Goal: Download file/media

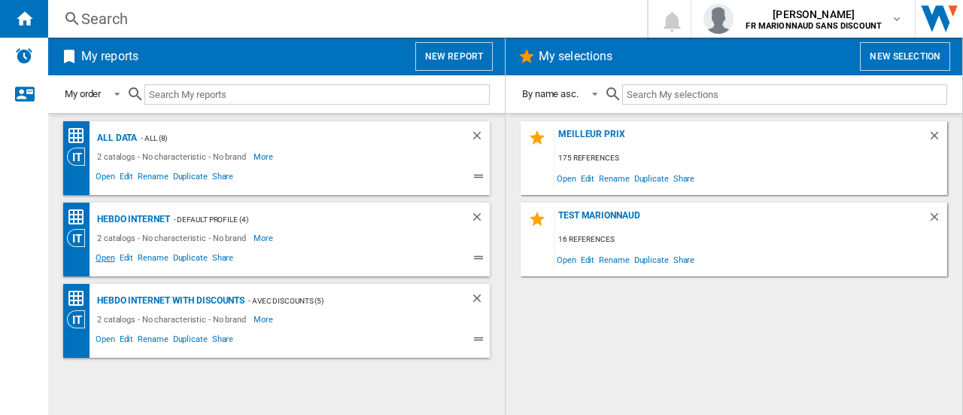
click at [108, 255] on span "Open" at bounding box center [105, 260] width 24 height 18
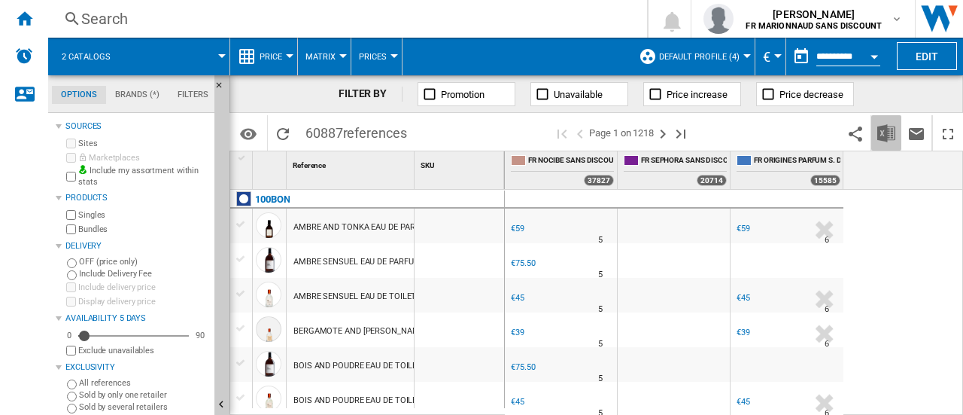
click at [890, 130] on img "Download in Excel" at bounding box center [887, 133] width 18 height 18
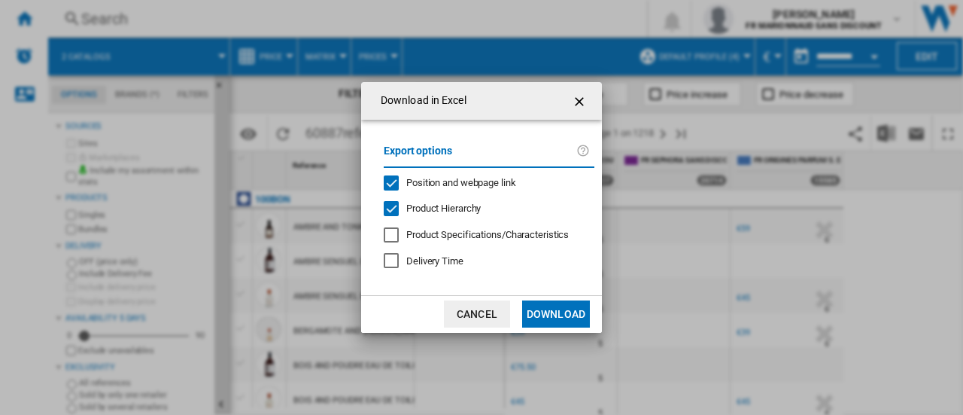
click at [391, 179] on div "Position and webpage link" at bounding box center [391, 182] width 15 height 15
click at [391, 208] on div "Product Hierarchy" at bounding box center [391, 208] width 15 height 15
click at [547, 315] on button "Download" at bounding box center [556, 313] width 68 height 27
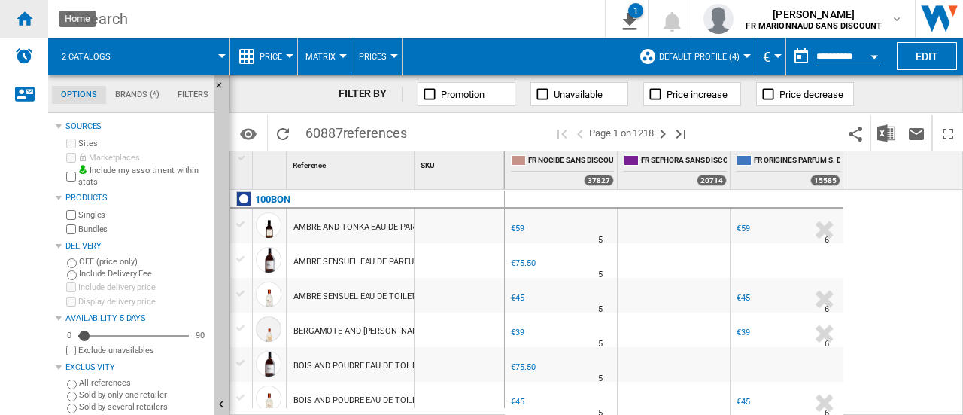
click at [29, 14] on ng-md-icon "Home" at bounding box center [24, 18] width 18 height 18
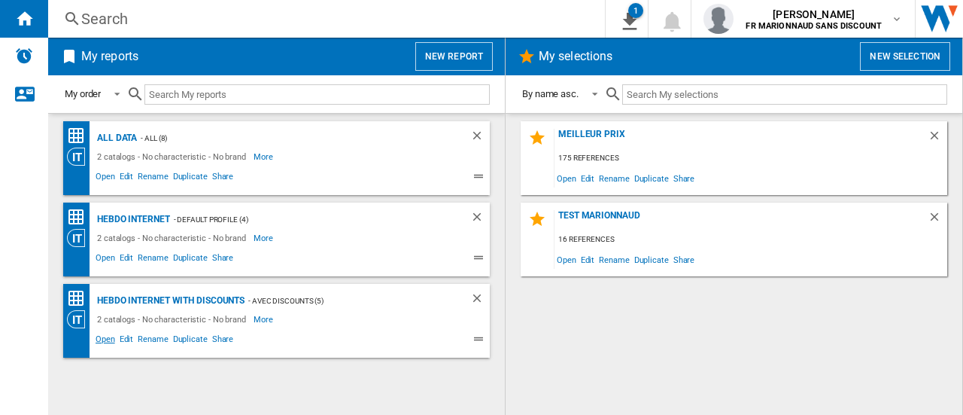
click at [105, 336] on span "Open" at bounding box center [105, 341] width 24 height 18
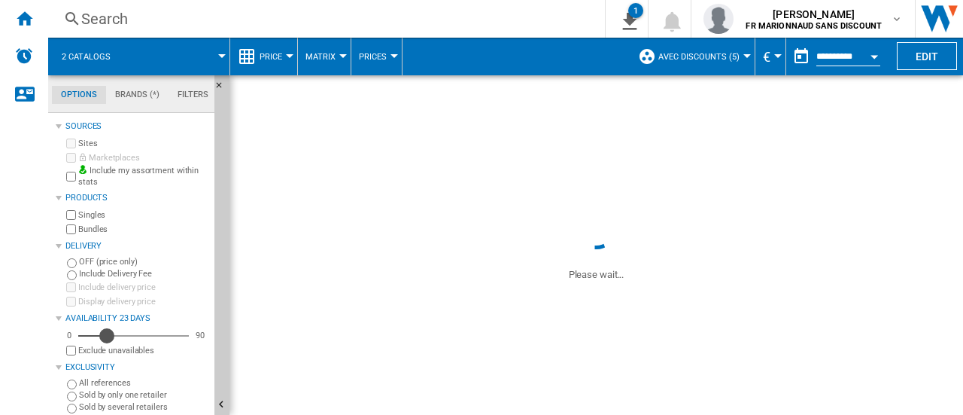
click at [105, 336] on div "23" at bounding box center [133, 335] width 111 height 15
click at [28, 5] on div "Home" at bounding box center [24, 19] width 48 height 38
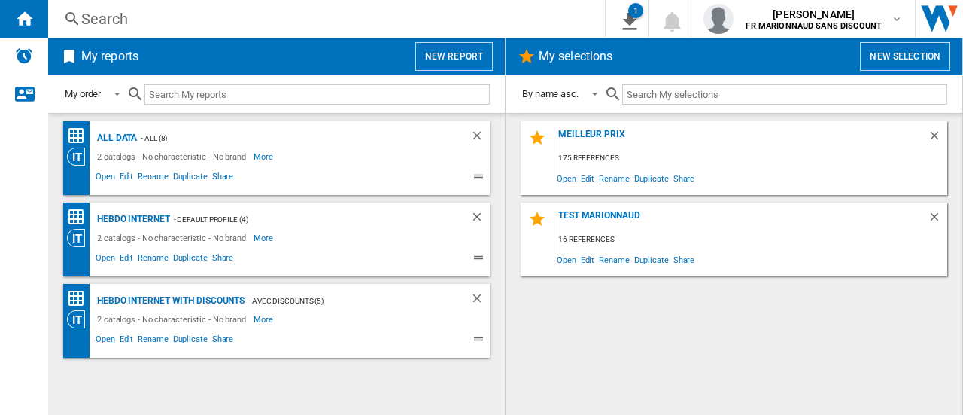
click at [105, 339] on span "Open" at bounding box center [105, 341] width 24 height 18
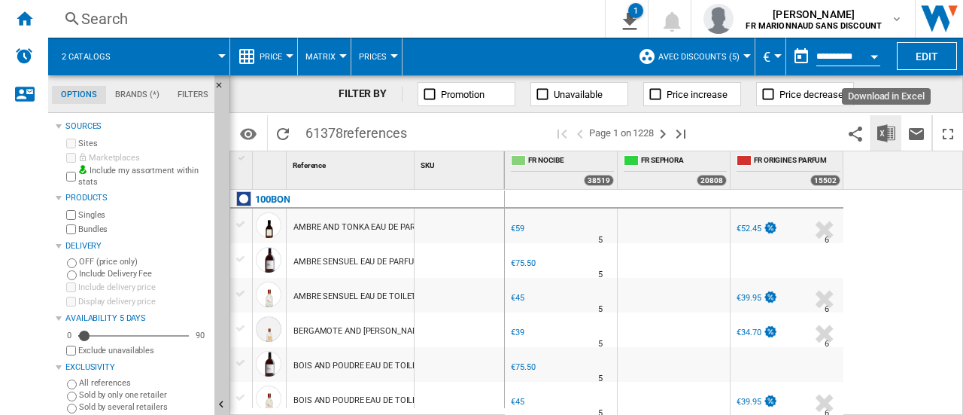
click at [890, 144] on button "Download in Excel" at bounding box center [887, 132] width 30 height 35
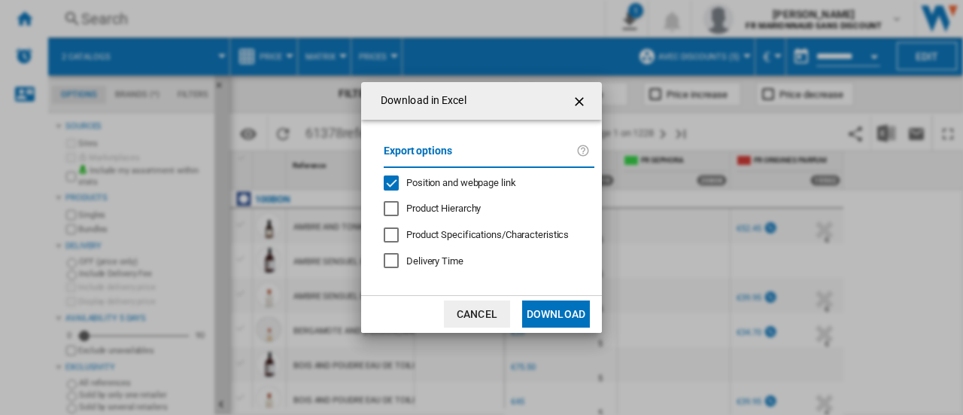
click at [397, 178] on div "Position and webpage link" at bounding box center [391, 182] width 15 height 15
click at [539, 309] on button "Download" at bounding box center [556, 313] width 68 height 27
